Goal: Information Seeking & Learning: Learn about a topic

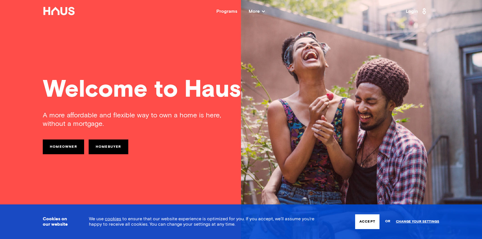
click at [371, 222] on button "Accept" at bounding box center [367, 221] width 24 height 15
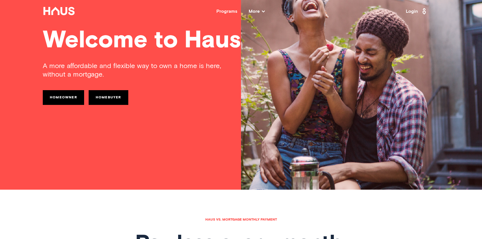
scroll to position [48, 0]
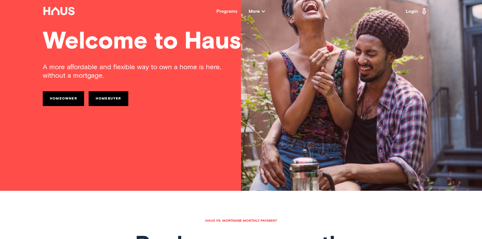
click at [102, 96] on link "Homebuyer" at bounding box center [109, 98] width 40 height 15
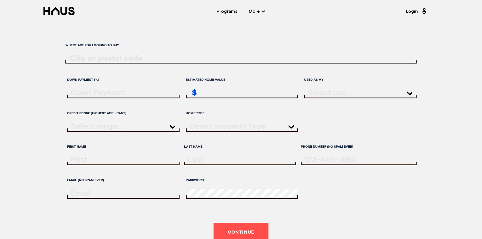
click at [232, 9] on div "Programs" at bounding box center [227, 11] width 21 height 5
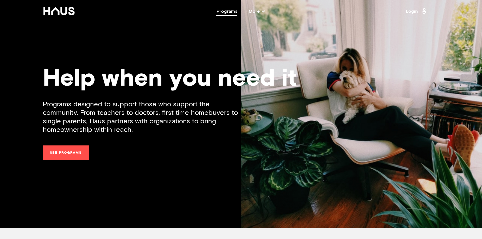
scroll to position [5, 0]
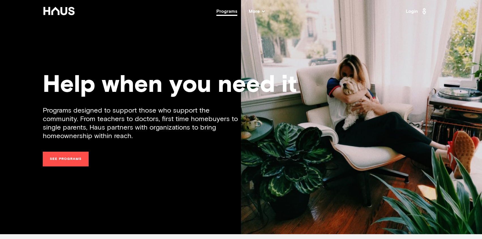
click at [73, 160] on link "See programs" at bounding box center [66, 159] width 46 height 15
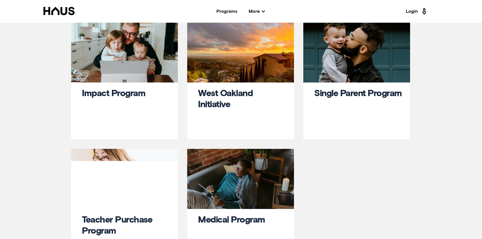
scroll to position [3, 0]
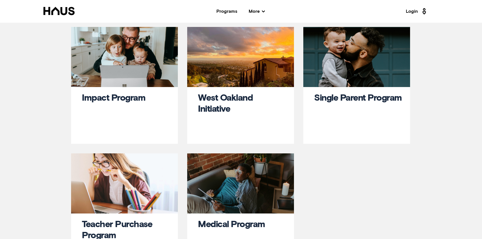
click at [339, 102] on link "Single Parent Program" at bounding box center [358, 98] width 88 height 9
